Goal: Navigation & Orientation: Find specific page/section

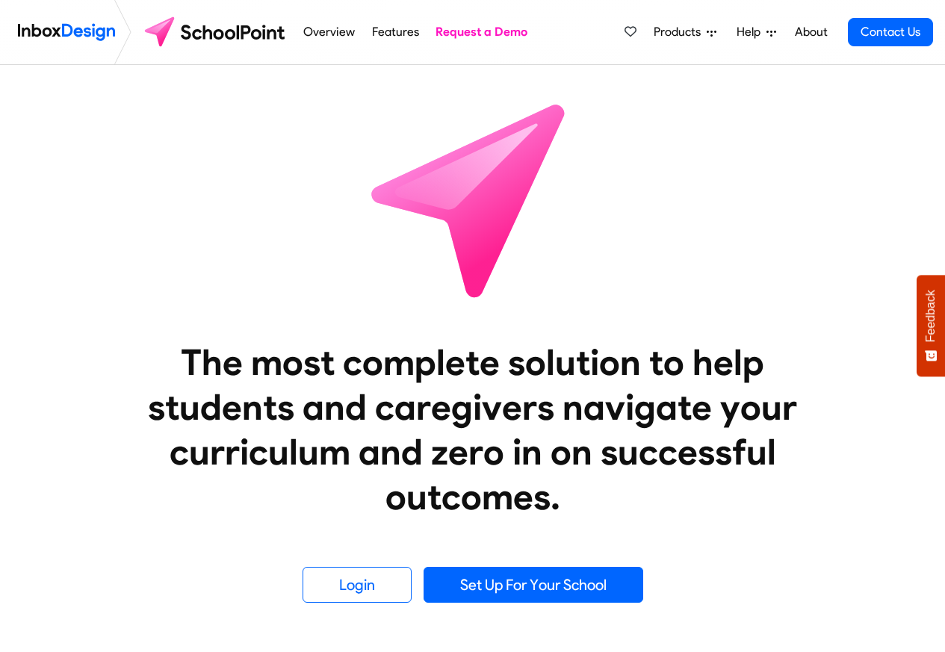
click at [812, 32] on link "About" at bounding box center [810, 32] width 41 height 30
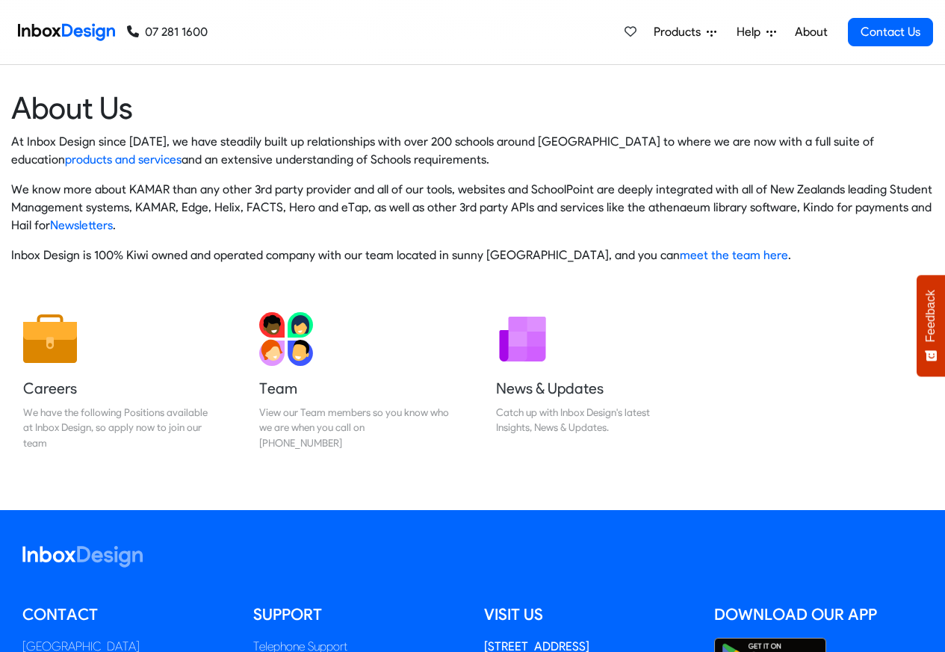
click at [72, 31] on img at bounding box center [66, 32] width 97 height 30
